Goal: Information Seeking & Learning: Find specific fact

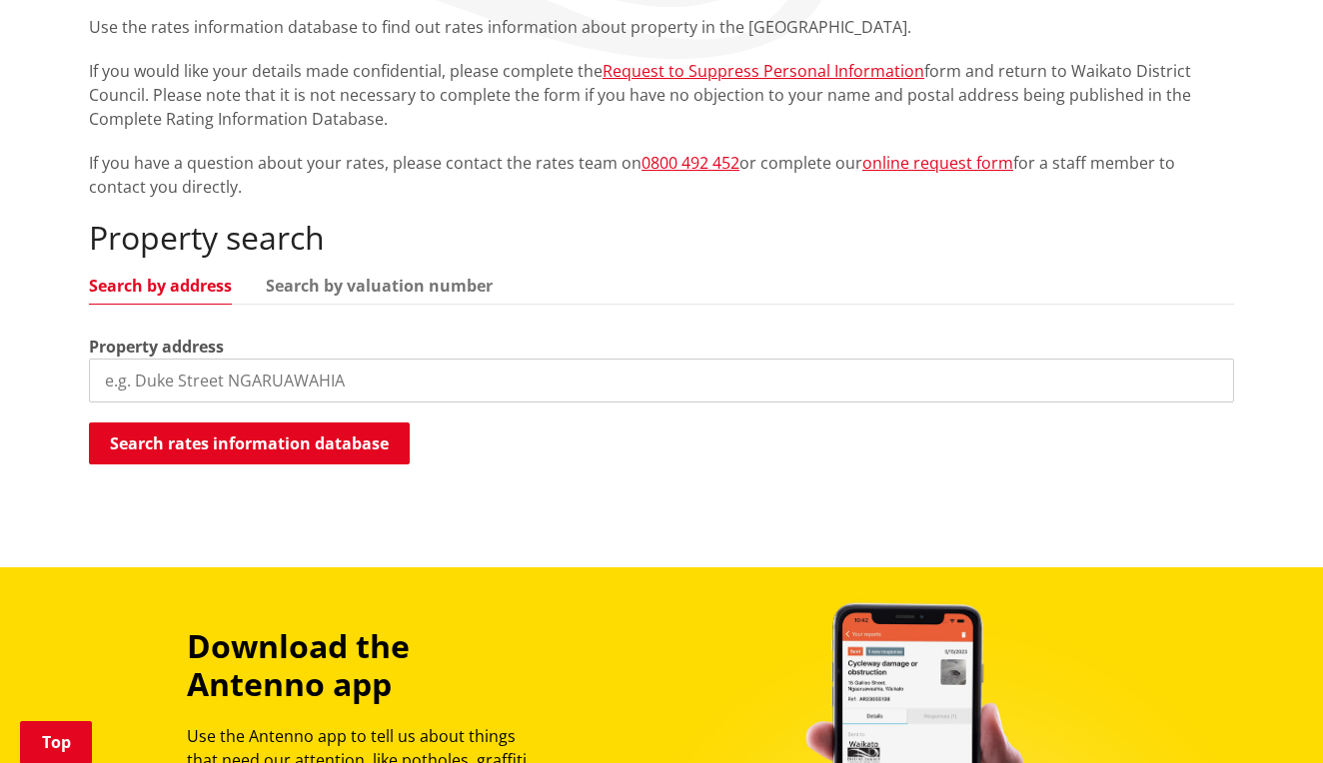
scroll to position [395, 0]
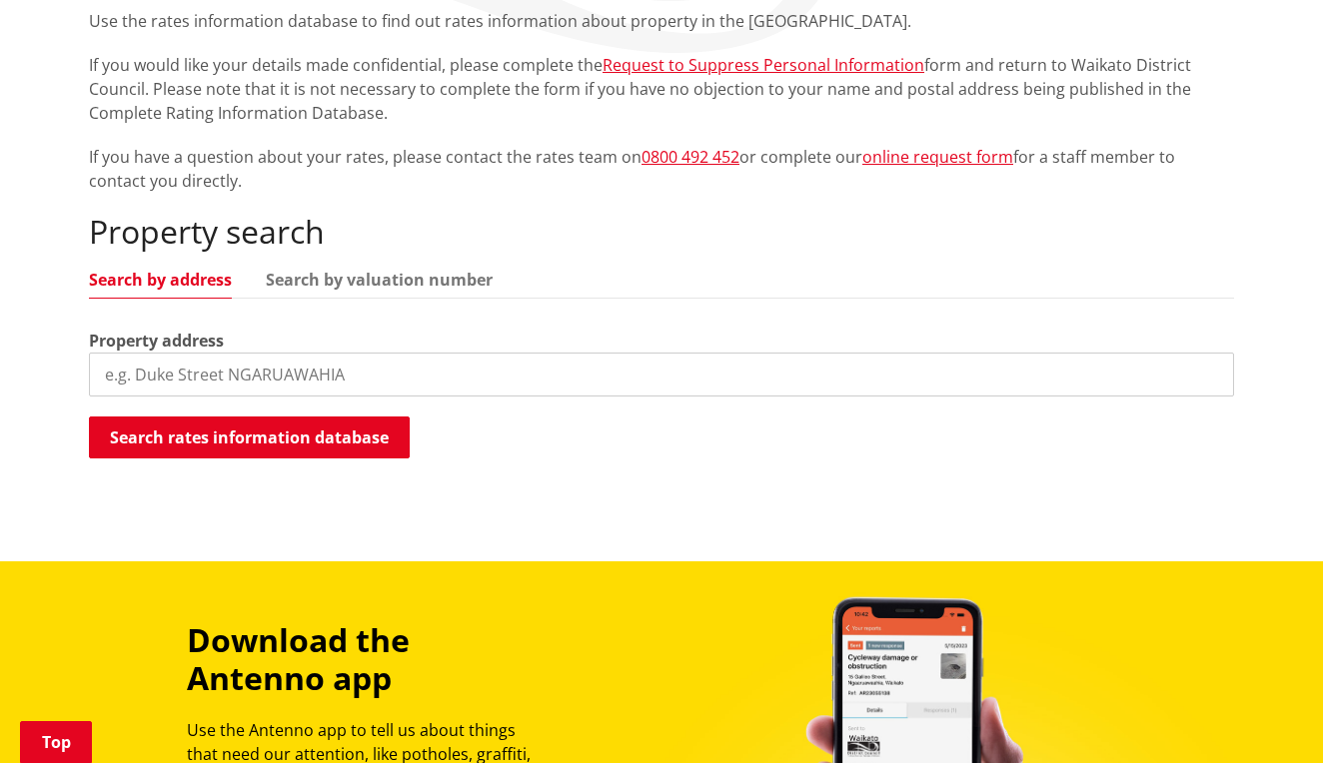
click at [434, 365] on input "search" at bounding box center [661, 375] width 1145 height 44
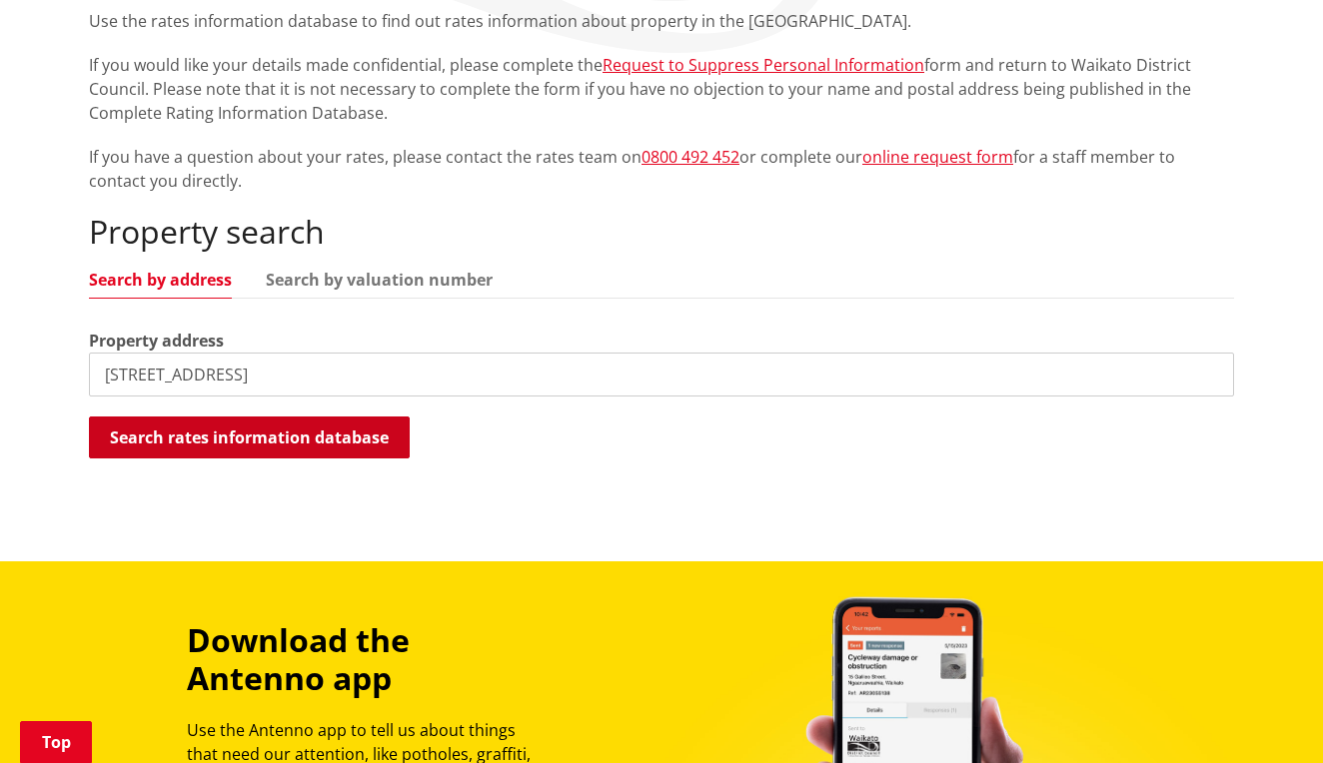
type input "19a hakanoa street"
click at [227, 441] on button "Search rates information database" at bounding box center [249, 438] width 321 height 42
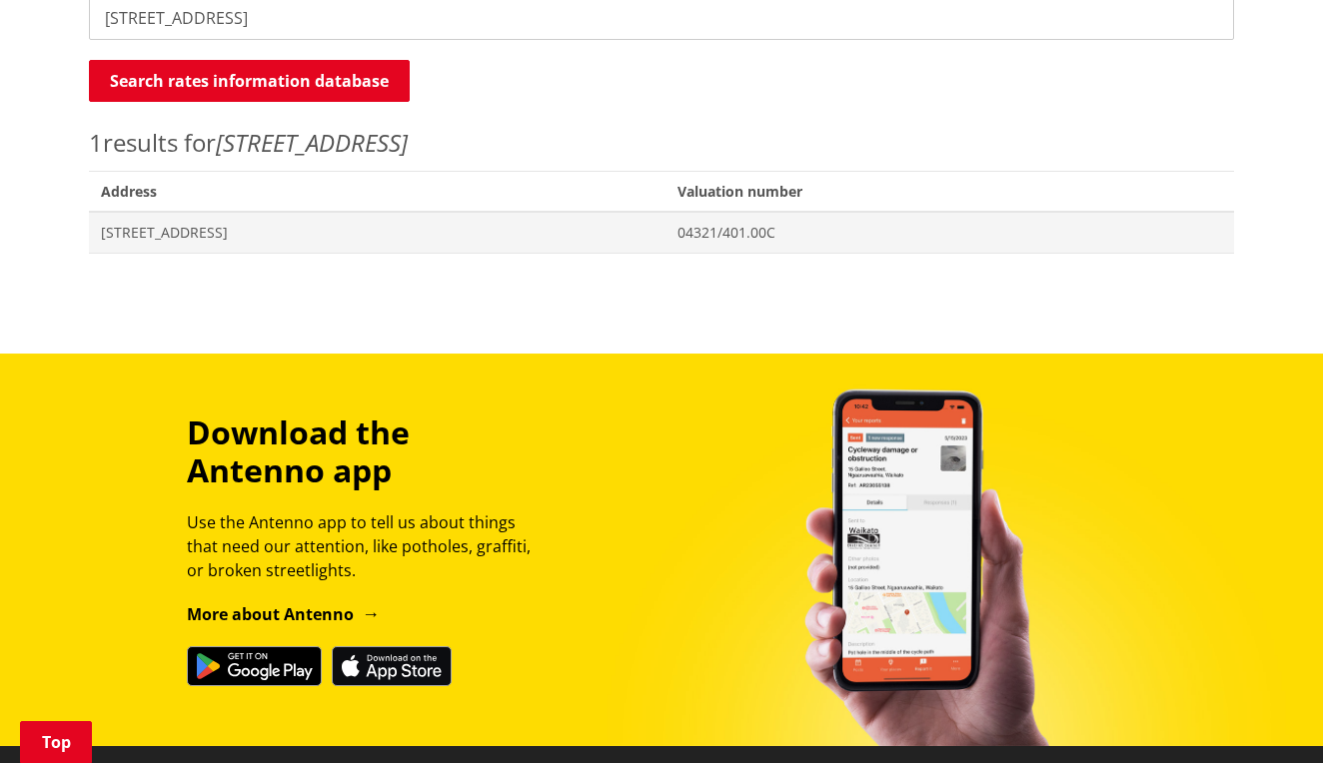
scroll to position [767, 0]
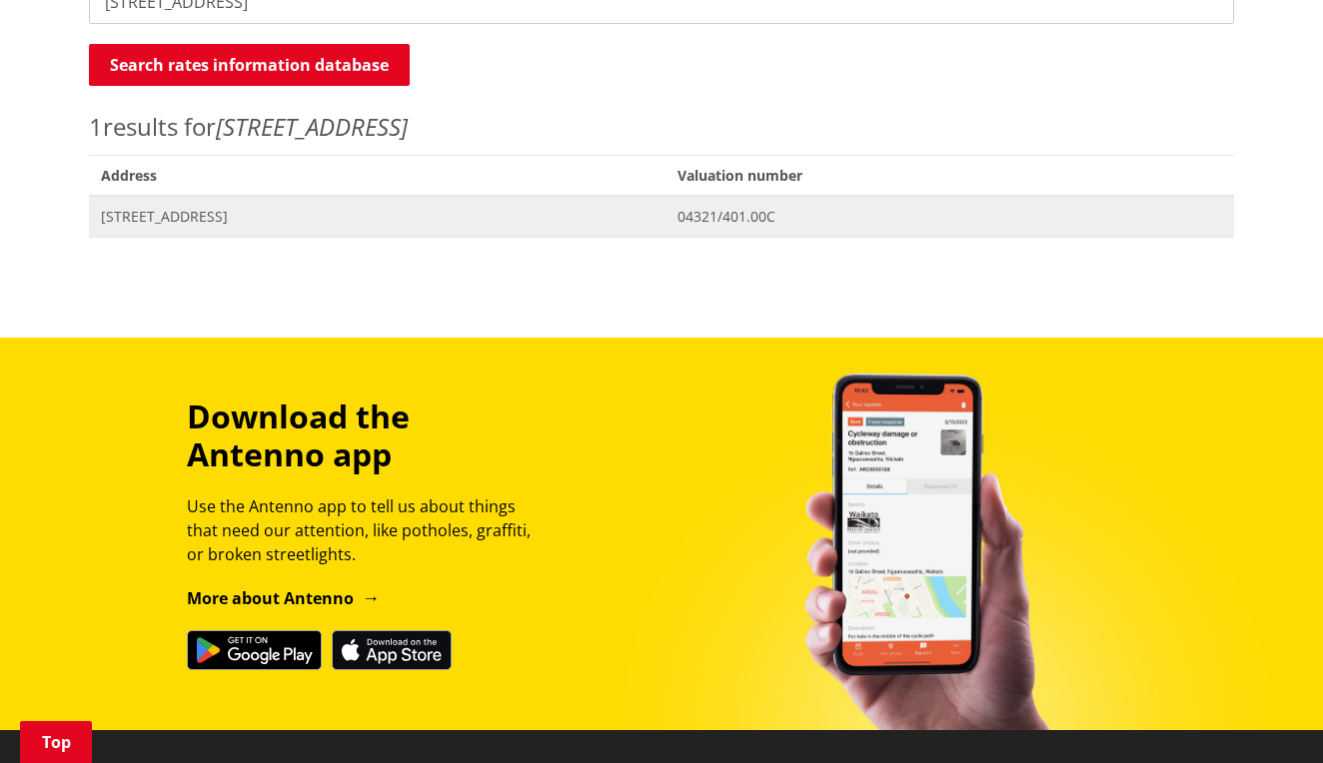
click at [255, 216] on span "[STREET_ADDRESS]" at bounding box center [377, 217] width 553 height 20
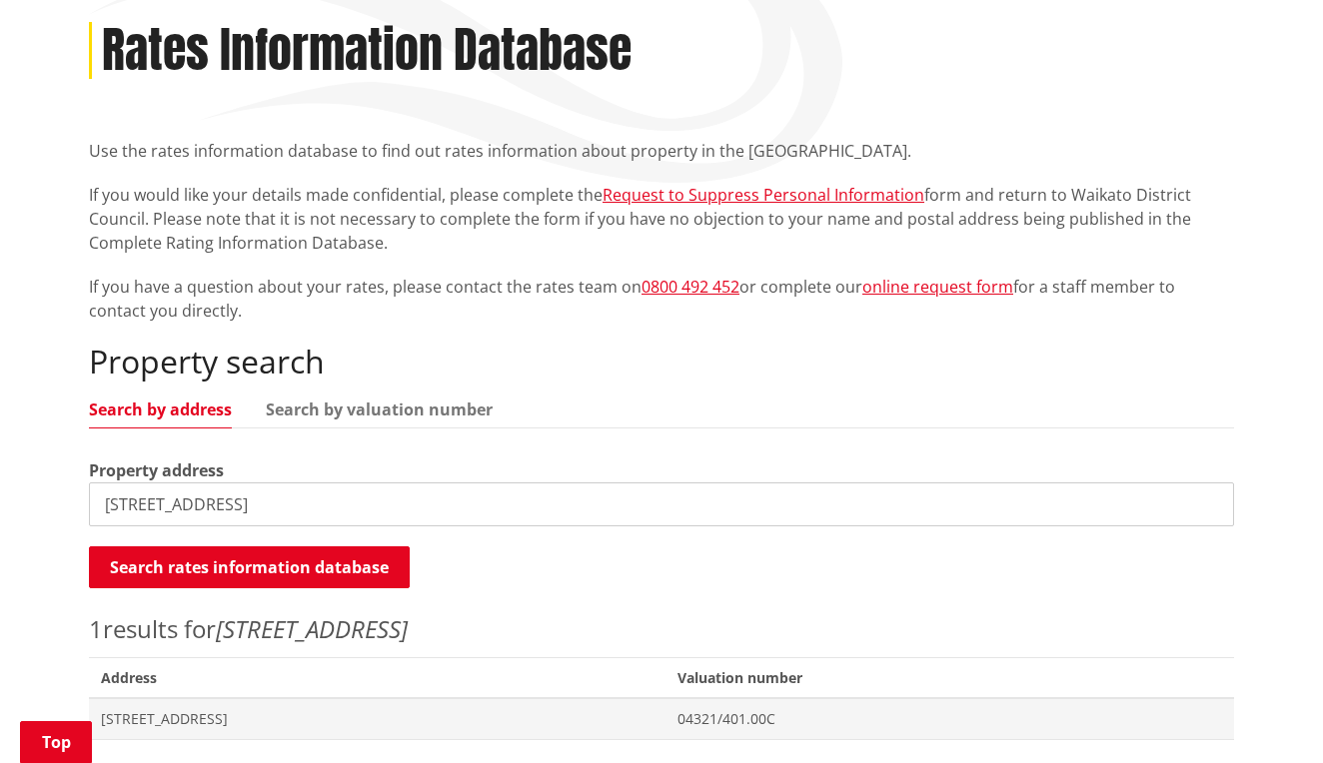
scroll to position [275, 0]
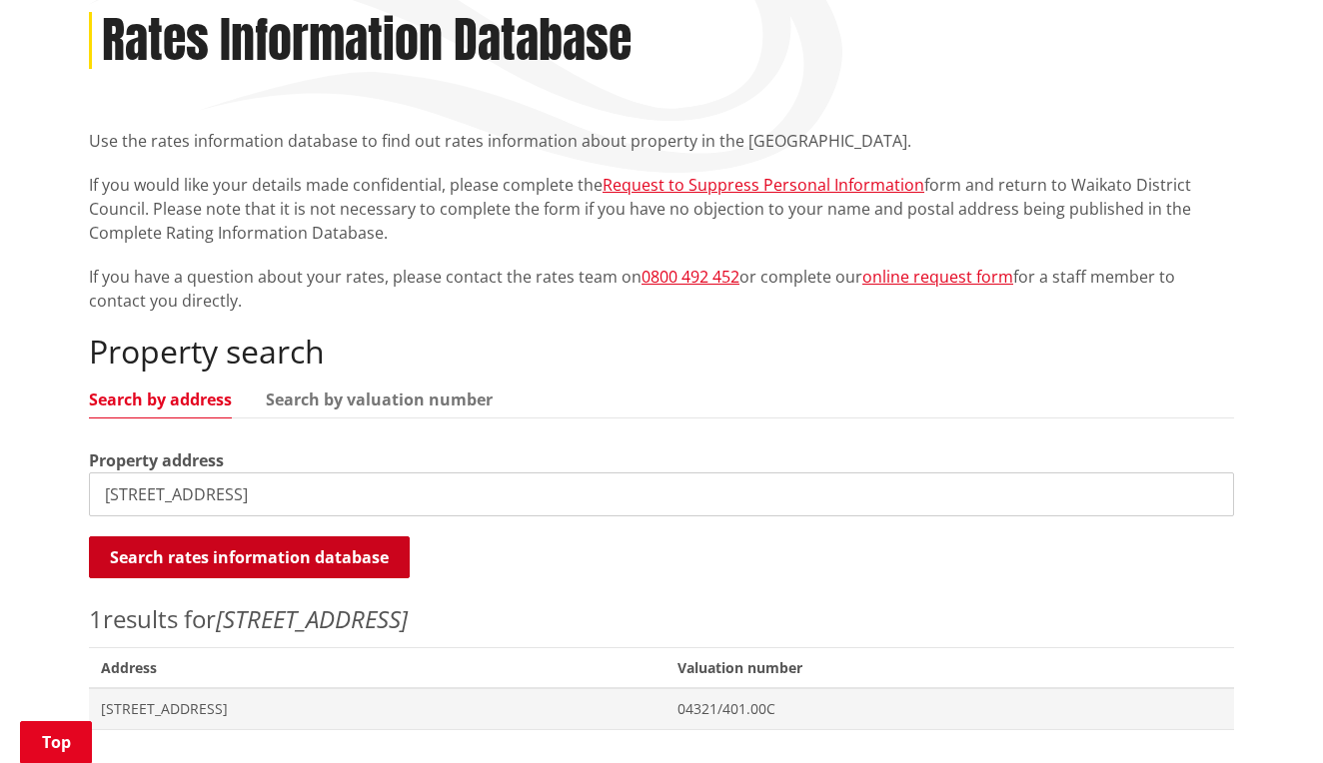
click at [263, 554] on button "Search rates information database" at bounding box center [249, 558] width 321 height 42
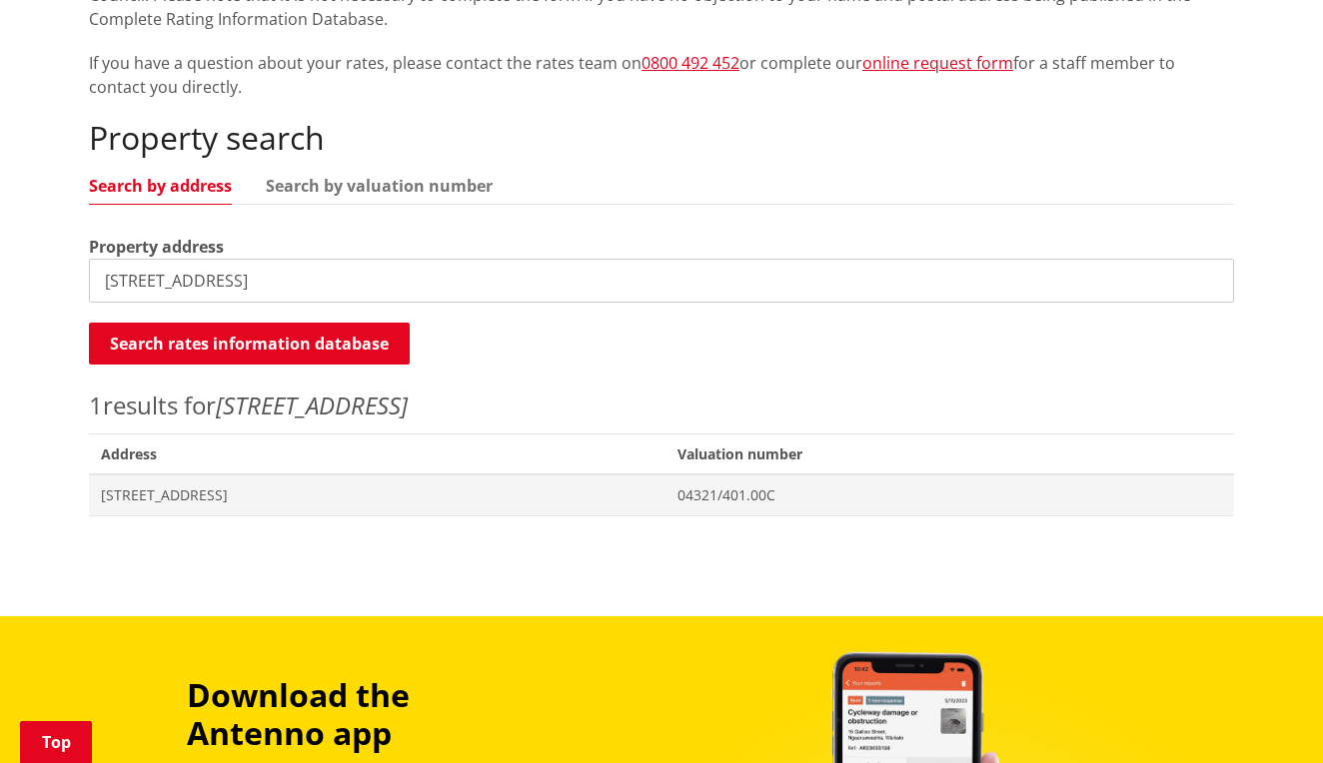
scroll to position [494, 0]
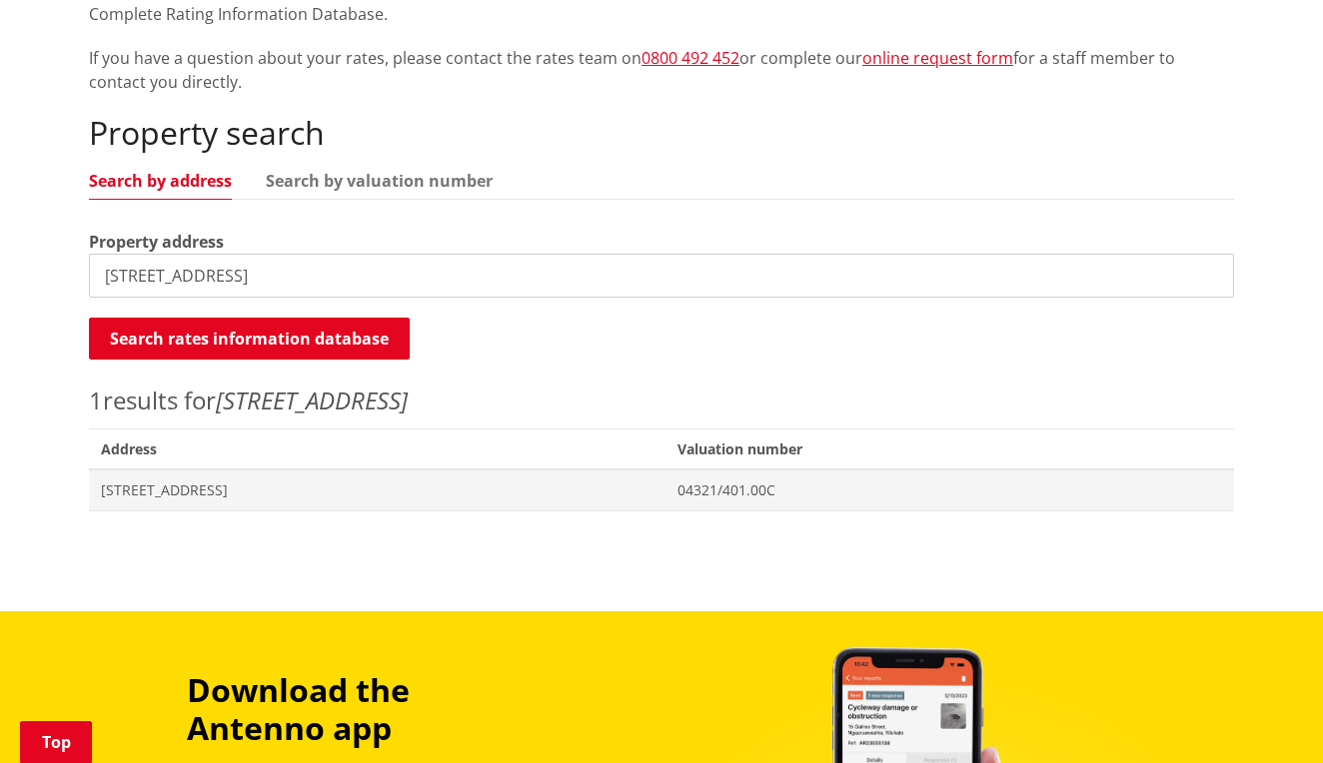
click at [394, 466] on span "Address" at bounding box center [377, 449] width 577 height 41
click at [381, 494] on span "[STREET_ADDRESS]" at bounding box center [377, 491] width 553 height 20
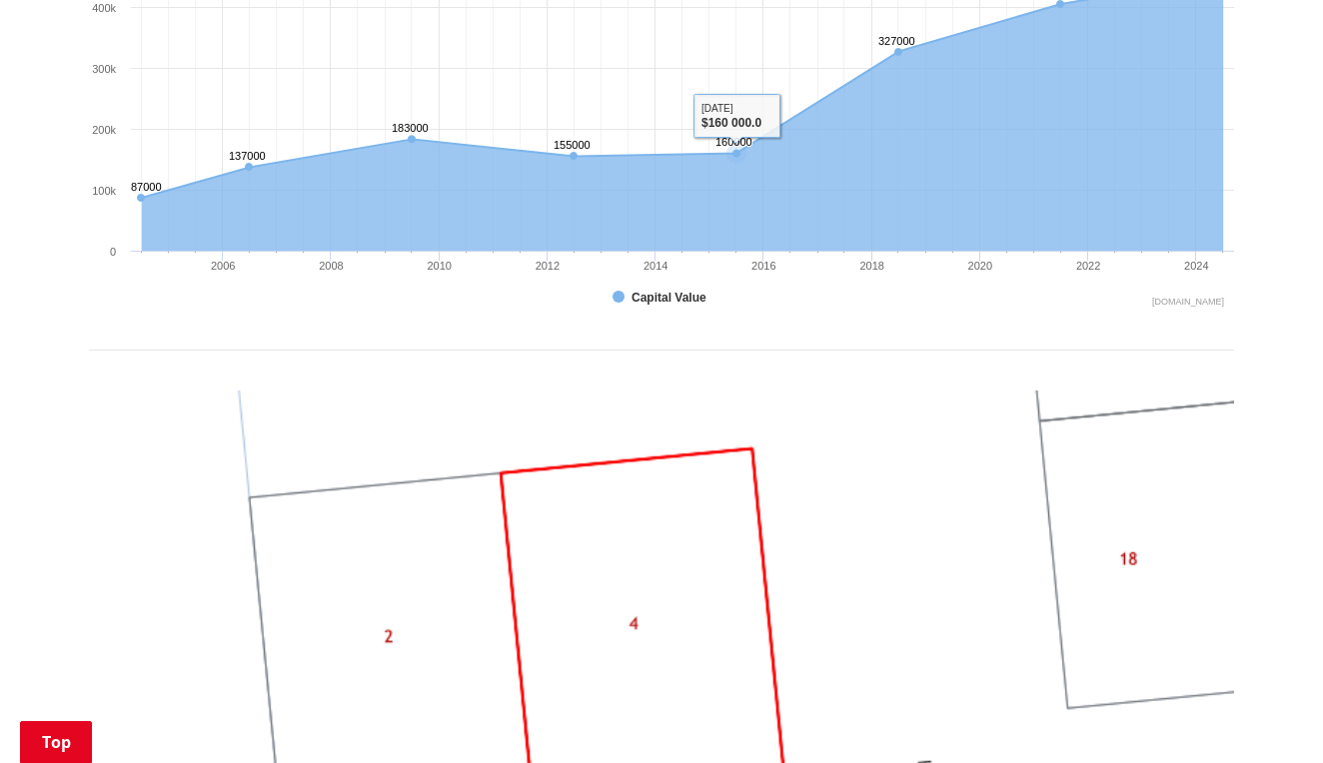
scroll to position [1541, 0]
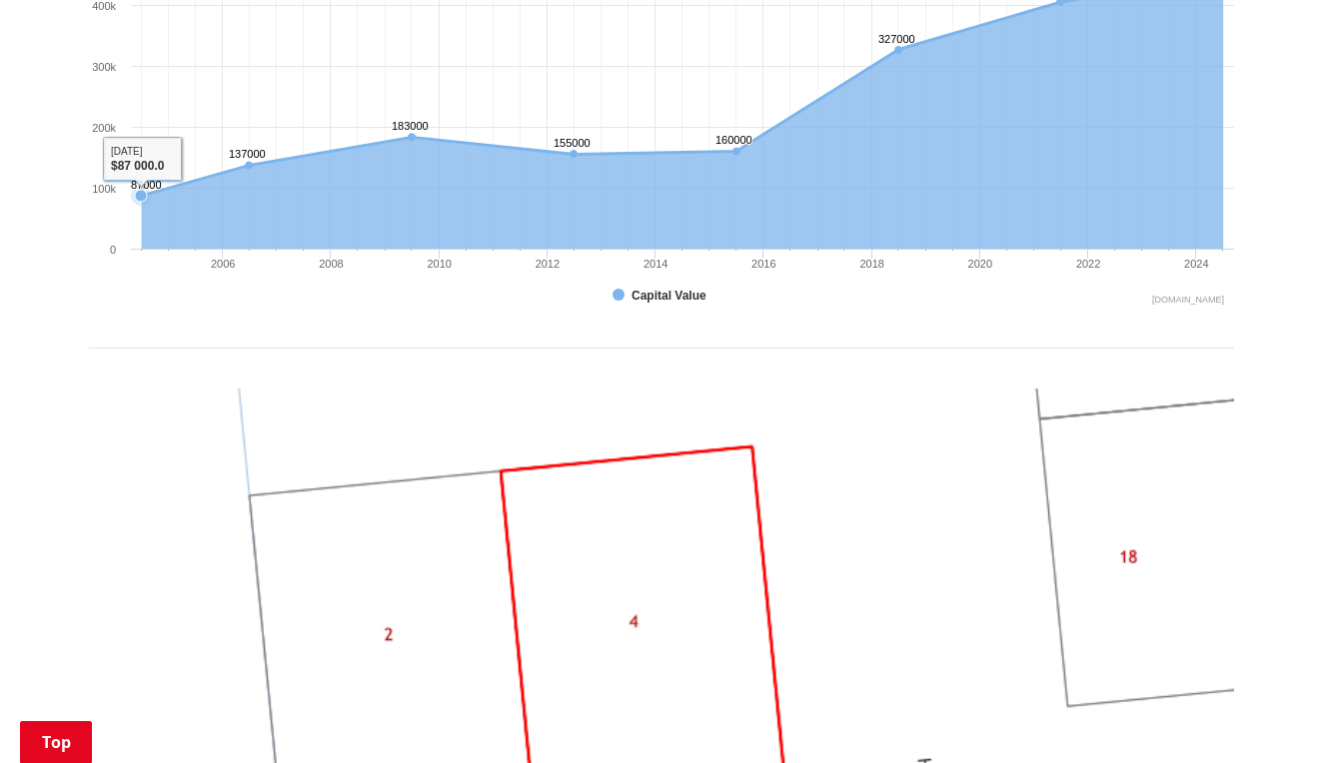
click at [142, 190] on icon "Wednesday, Jun 30, 12:00, 87,000. Capital Value." at bounding box center [141, 196] width 12 height 12
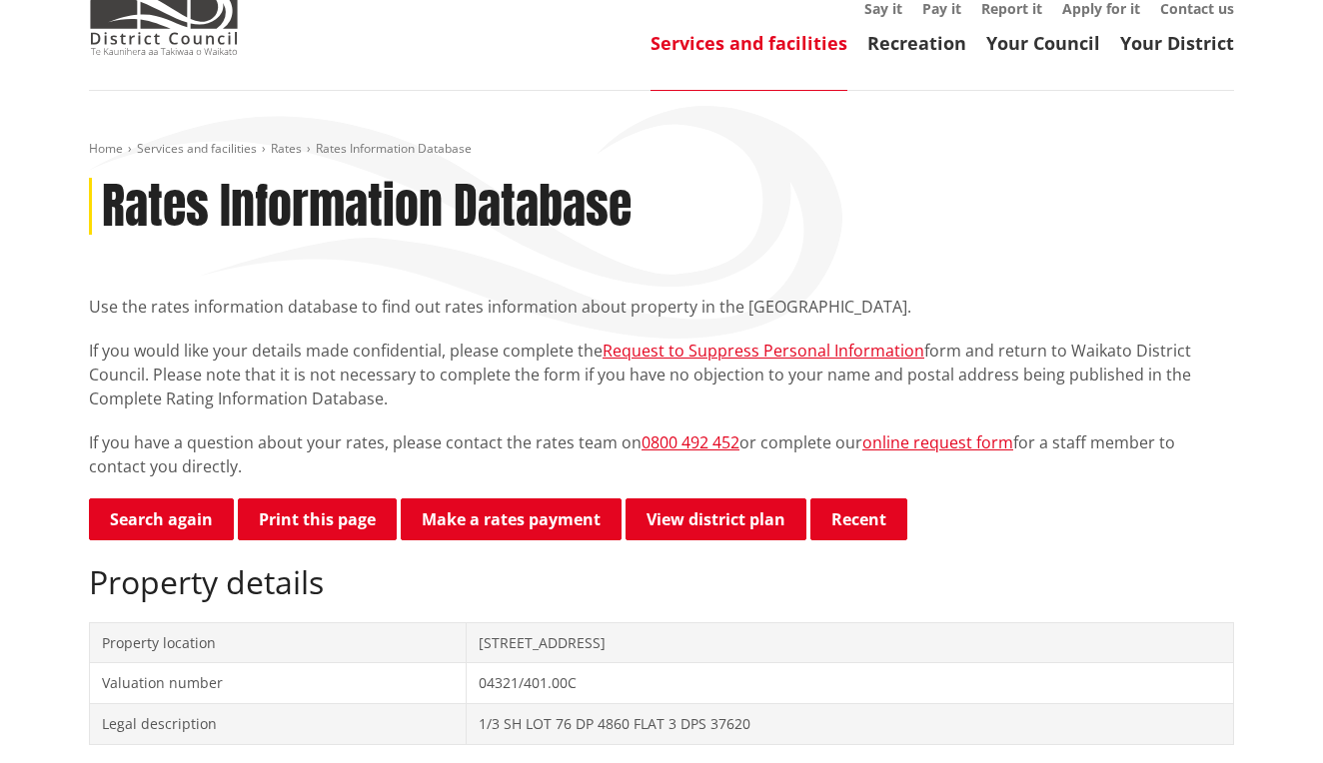
scroll to position [105, 0]
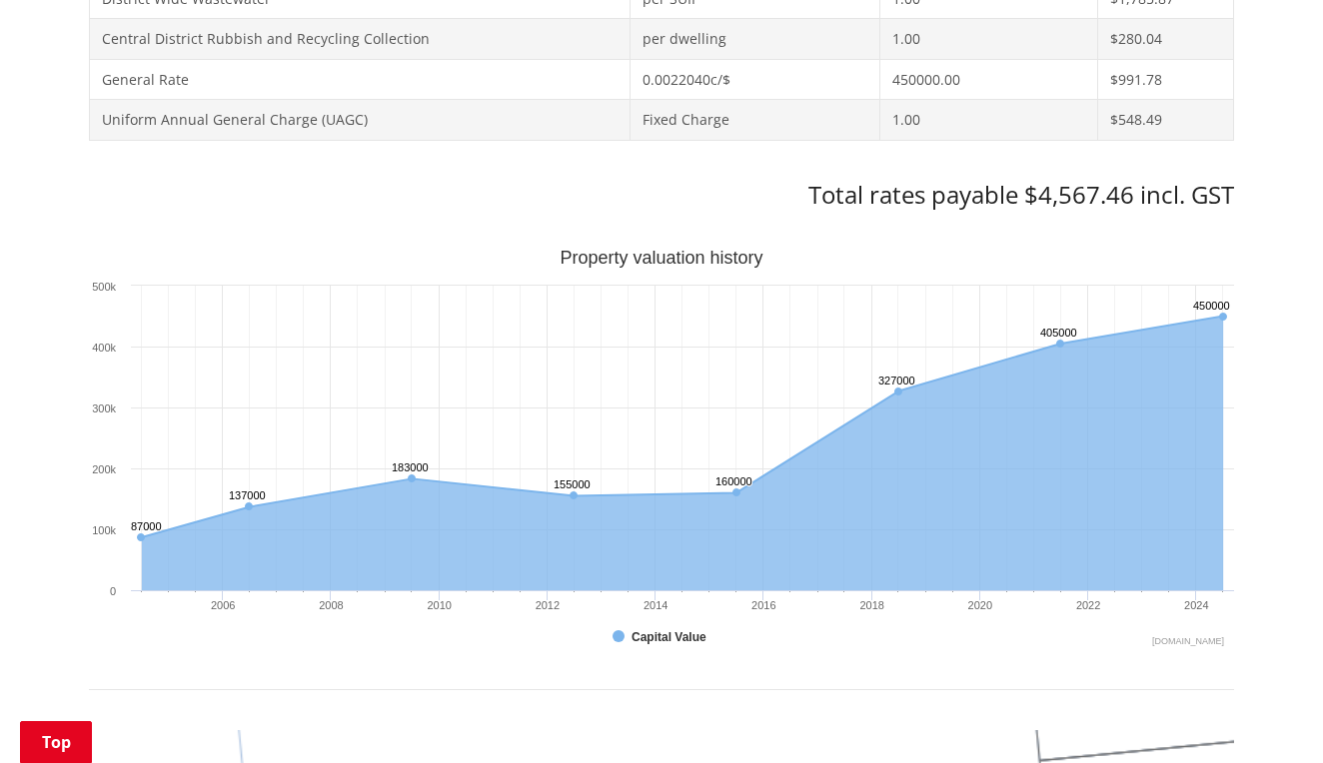
scroll to position [1202, 0]
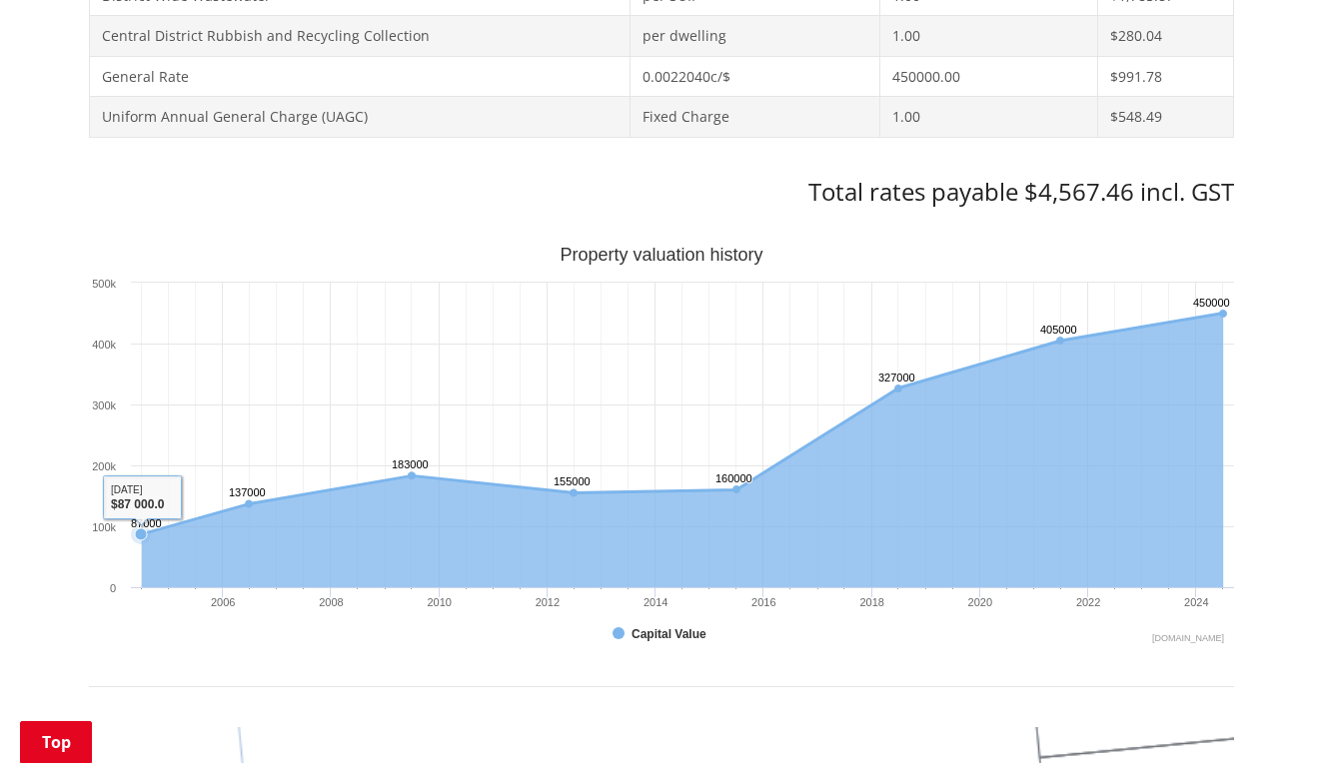
click at [141, 529] on icon "Wednesday, Jun 30, 12:00, 87,000. Capital Value." at bounding box center [141, 535] width 12 height 12
click at [197, 536] on icon "Interactive chart" at bounding box center [682, 450] width 1081 height 275
drag, startPoint x: 197, startPoint y: 536, endPoint x: 386, endPoint y: 548, distance: 189.2
click at [387, 549] on icon "Interactive chart" at bounding box center [682, 450] width 1081 height 275
